Goal: Information Seeking & Learning: Check status

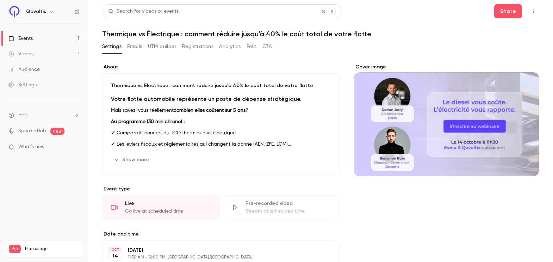
click at [232, 46] on button "Analytics" at bounding box center [230, 46] width 22 height 11
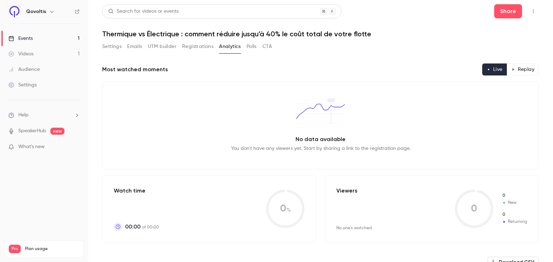
click at [247, 50] on button "Polls" at bounding box center [252, 46] width 10 height 11
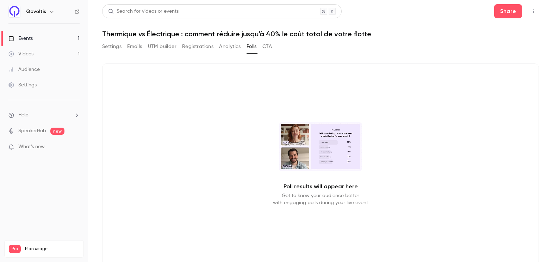
click at [203, 47] on button "Registrations" at bounding box center [197, 46] width 31 height 11
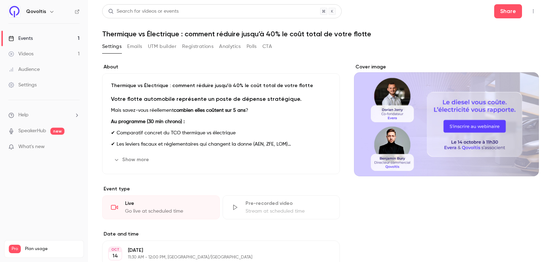
click at [232, 47] on button "Analytics" at bounding box center [230, 46] width 22 height 11
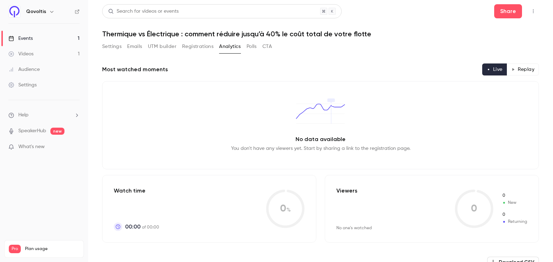
click at [187, 39] on div "Search for videos or events Share Thermique vs Électrique : comment réduire jus…" at bounding box center [320, 241] width 437 height 475
click at [193, 46] on button "Registrations" at bounding box center [197, 46] width 31 height 11
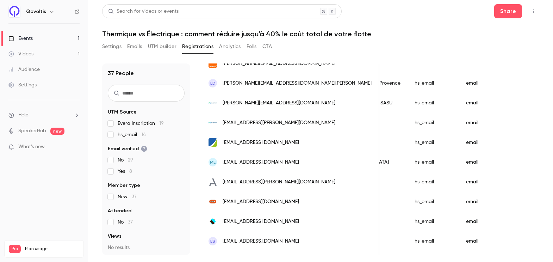
scroll to position [605, 0]
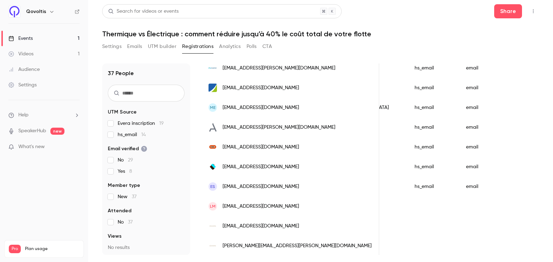
click at [49, 147] on p "What's new" at bounding box center [38, 146] width 60 height 7
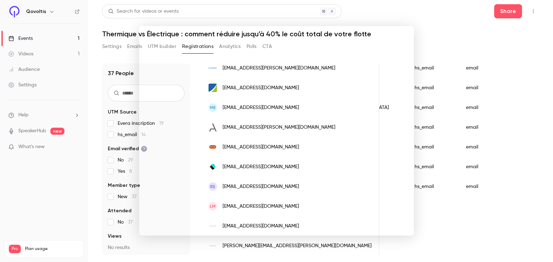
click at [482, 96] on div at bounding box center [276, 131] width 553 height 262
